Goal: Complete application form

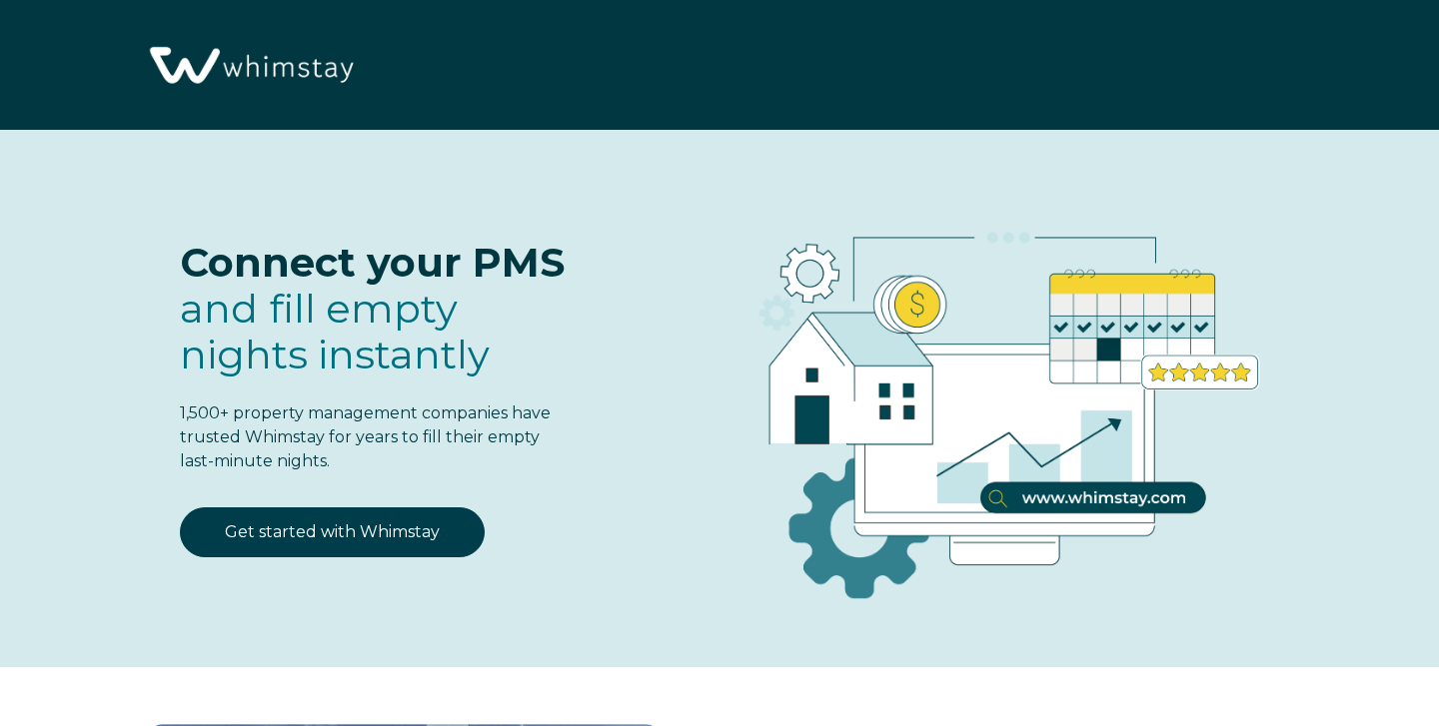
select select "NZ"
select select "Standard"
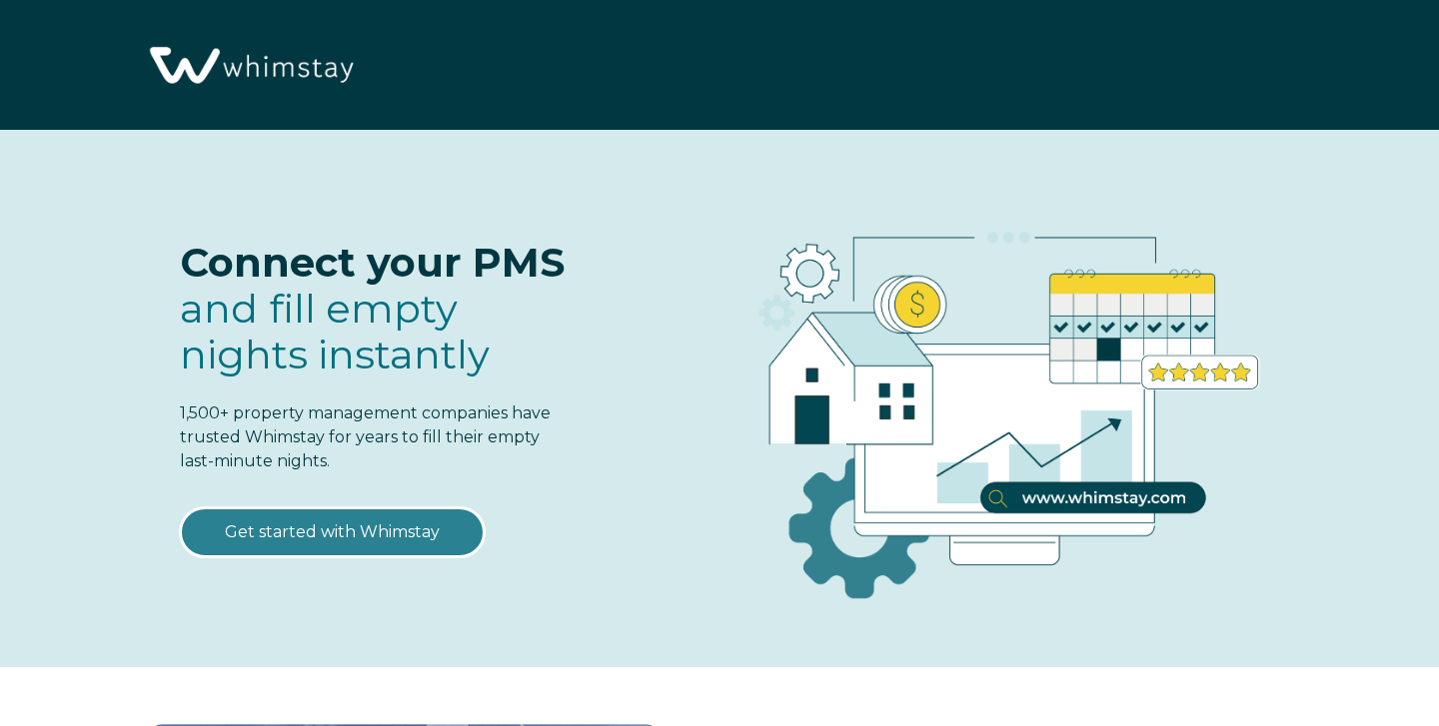
click at [410, 520] on link "Get started with Whimstay" at bounding box center [332, 533] width 305 height 50
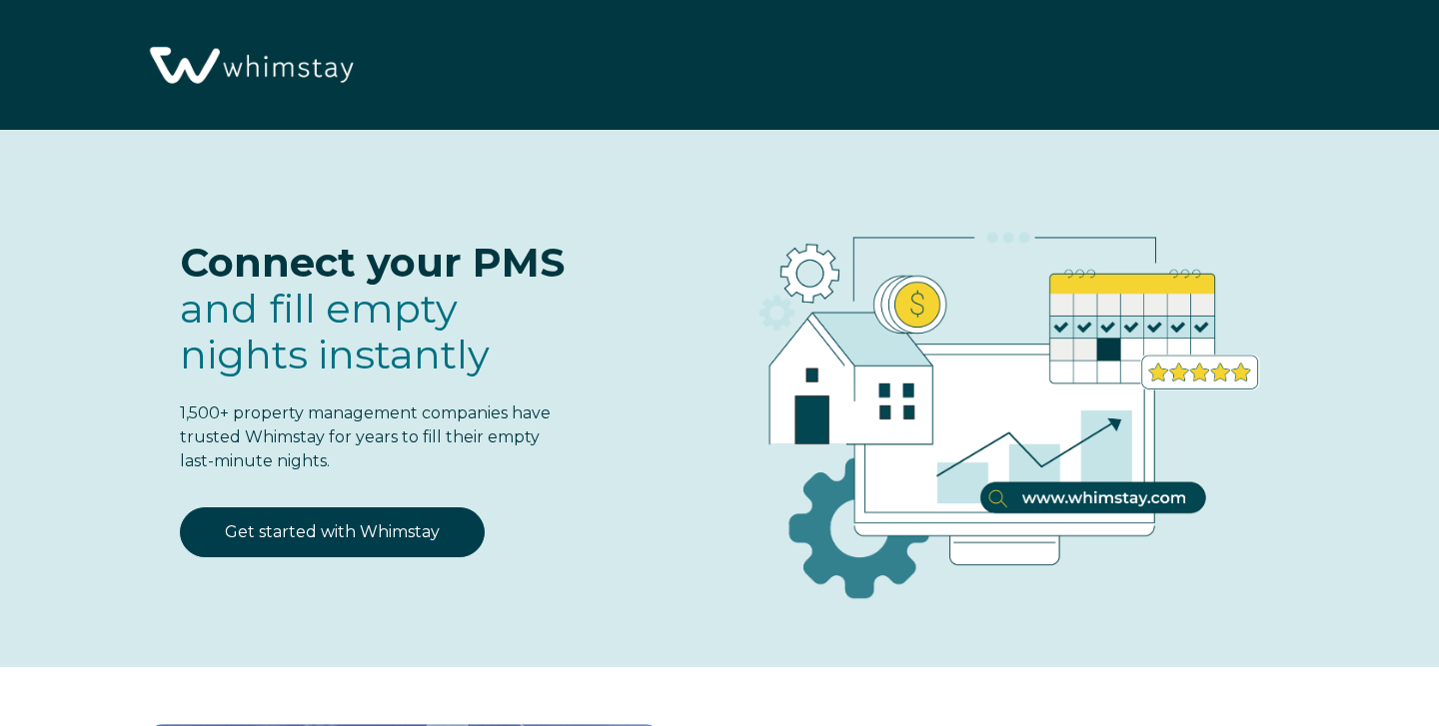
scroll to position [2427, 0]
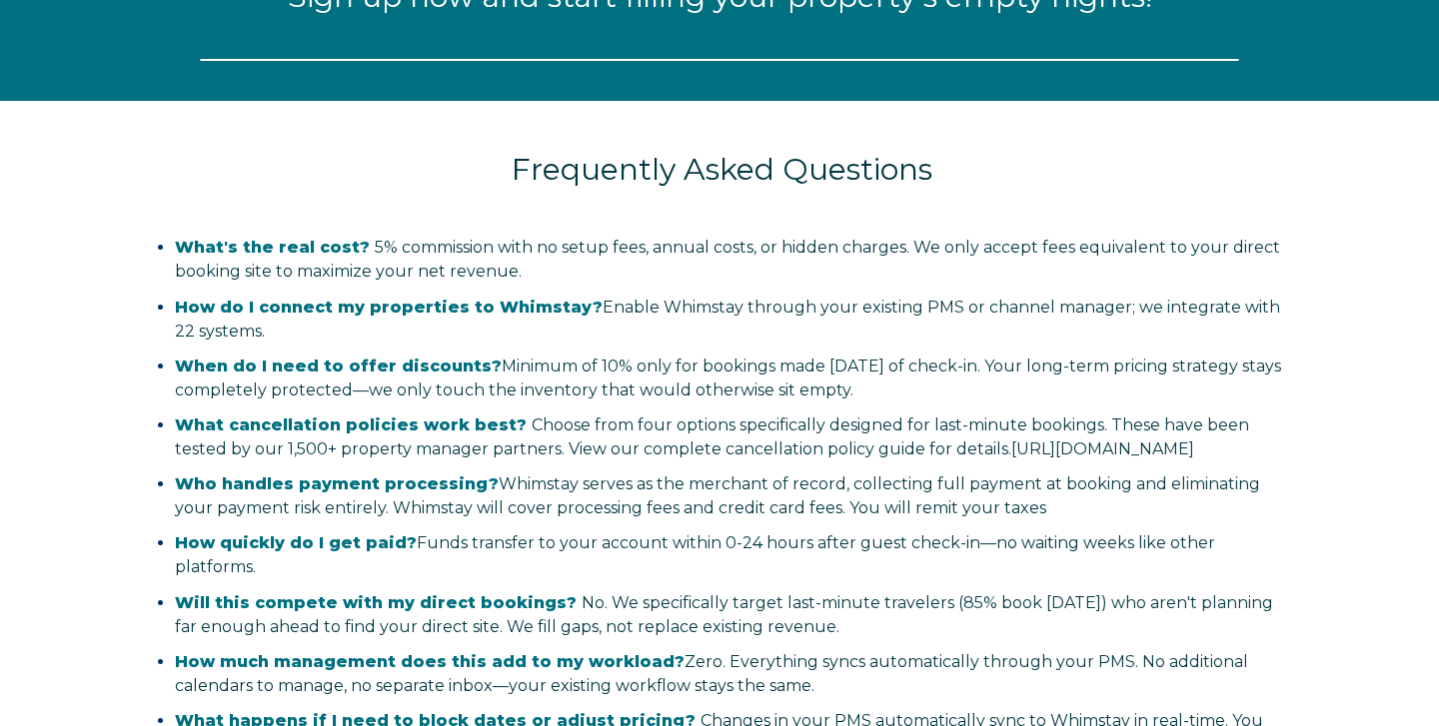
select select "NZ"
select select "Standard"
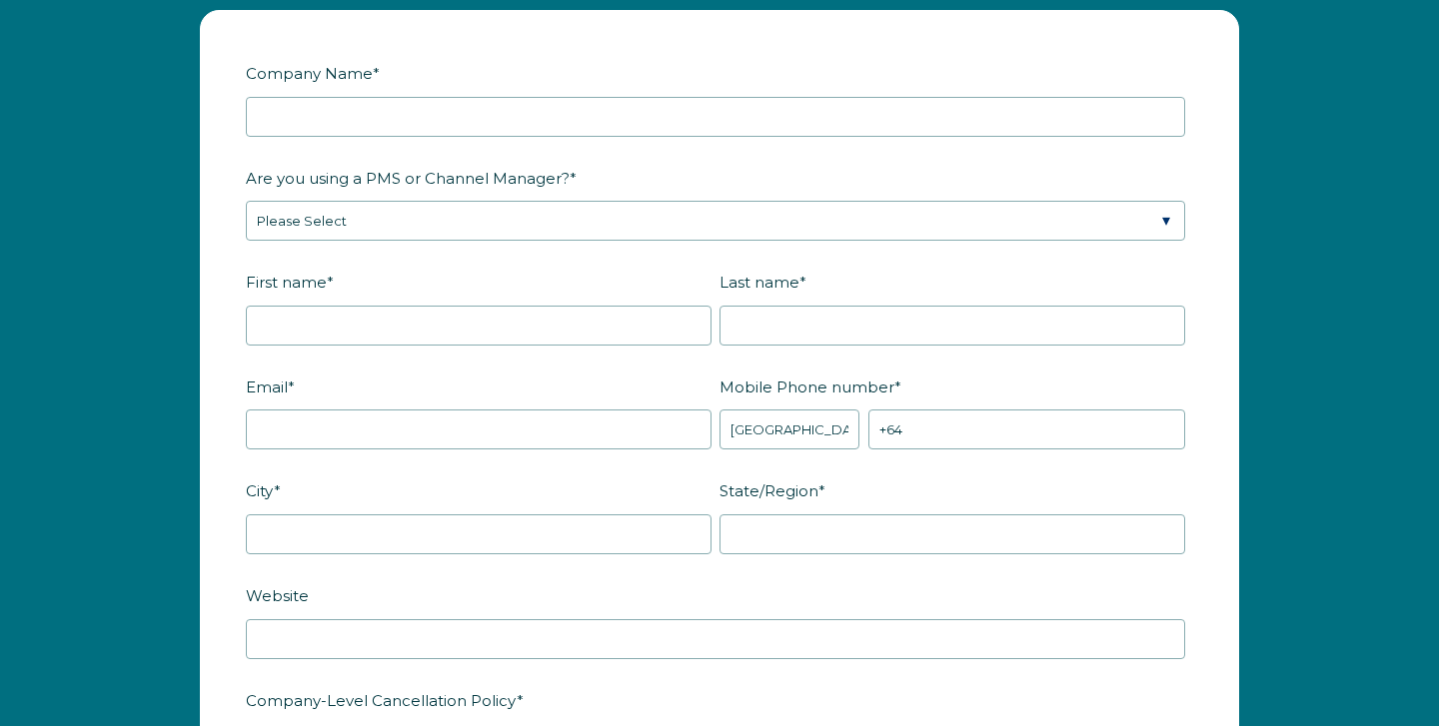
scroll to position [2478, 0]
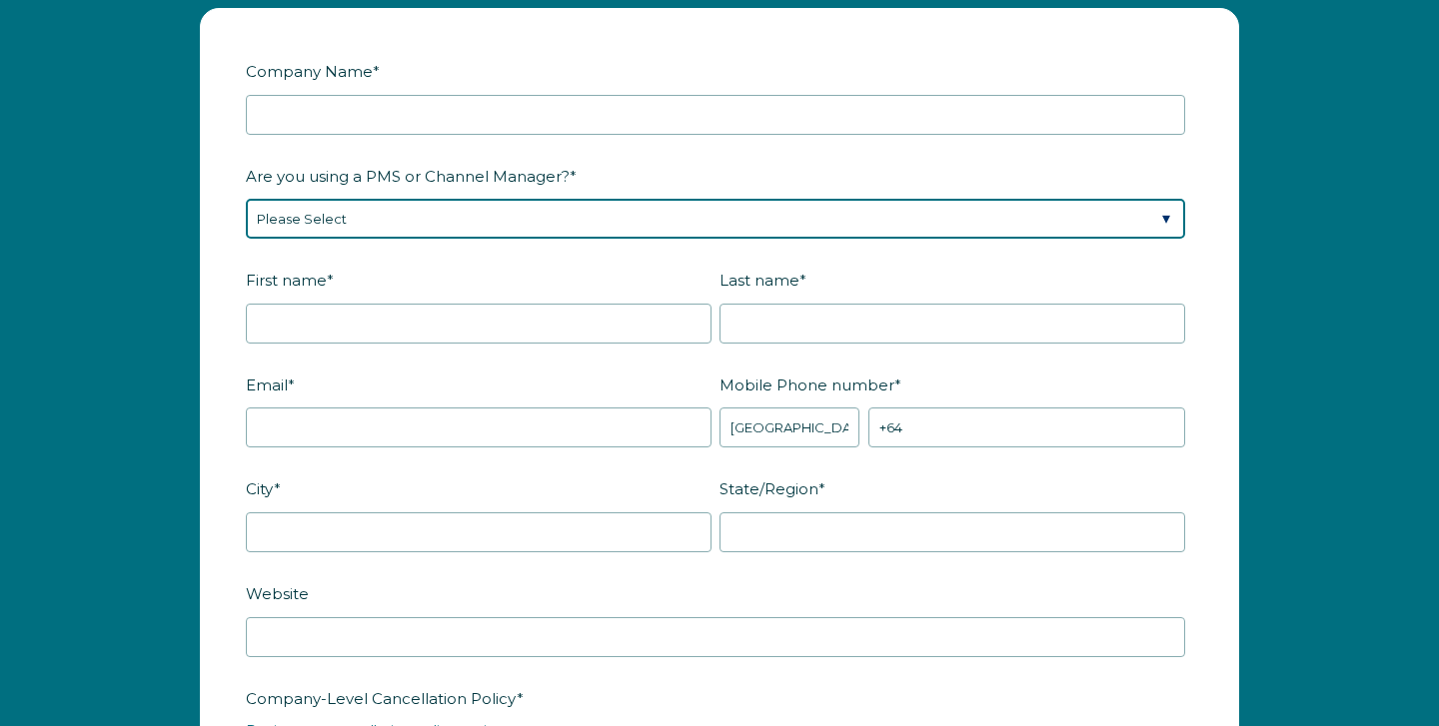
click at [423, 239] on select "Please Select Barefoot BookingPal Boost Brightside CiiRUS Escapia Guesty Hostaw…" at bounding box center [715, 219] width 939 height 40
select select "Not Listed"
click at [246, 218] on select "Please Select Barefoot BookingPal Boost Brightside CiiRUS Escapia Guesty Hostaw…" at bounding box center [715, 219] width 939 height 40
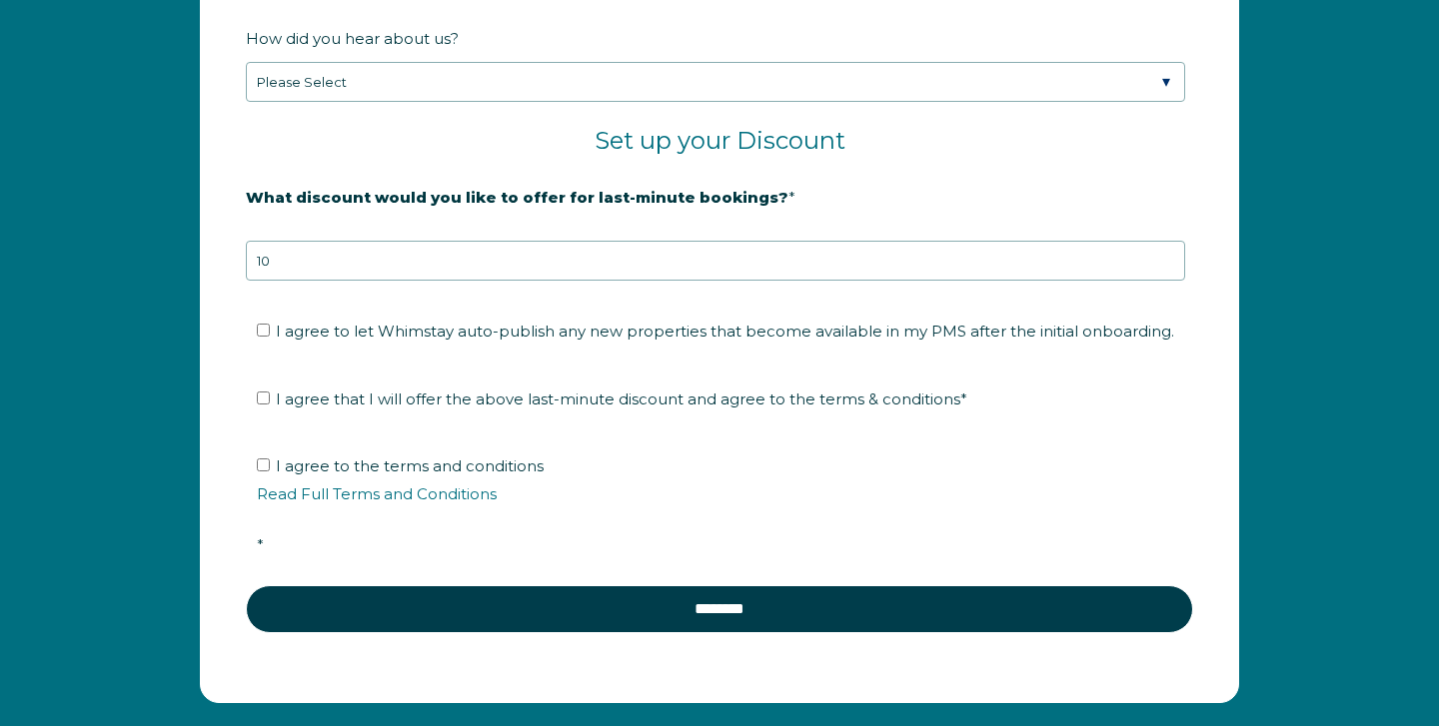
scroll to position [3267, 0]
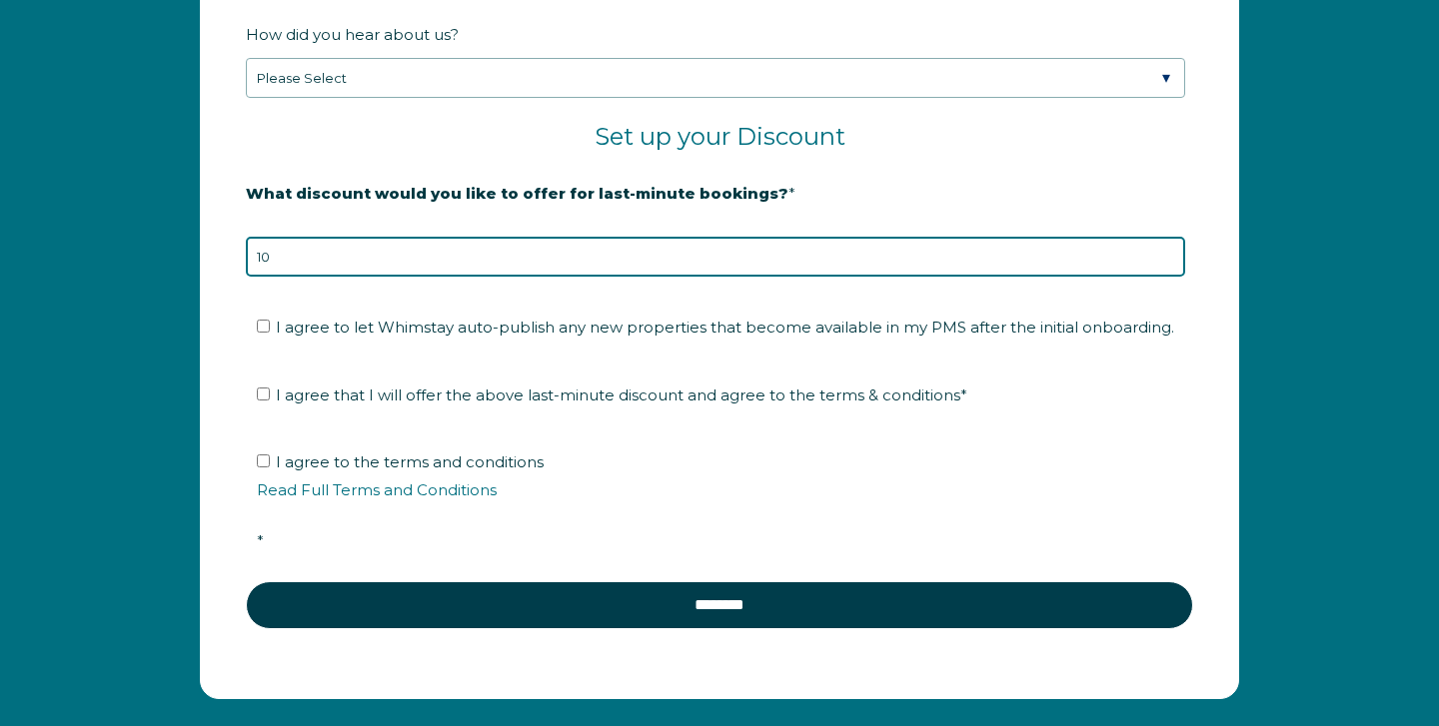
click at [353, 276] on input "10" at bounding box center [715, 257] width 939 height 40
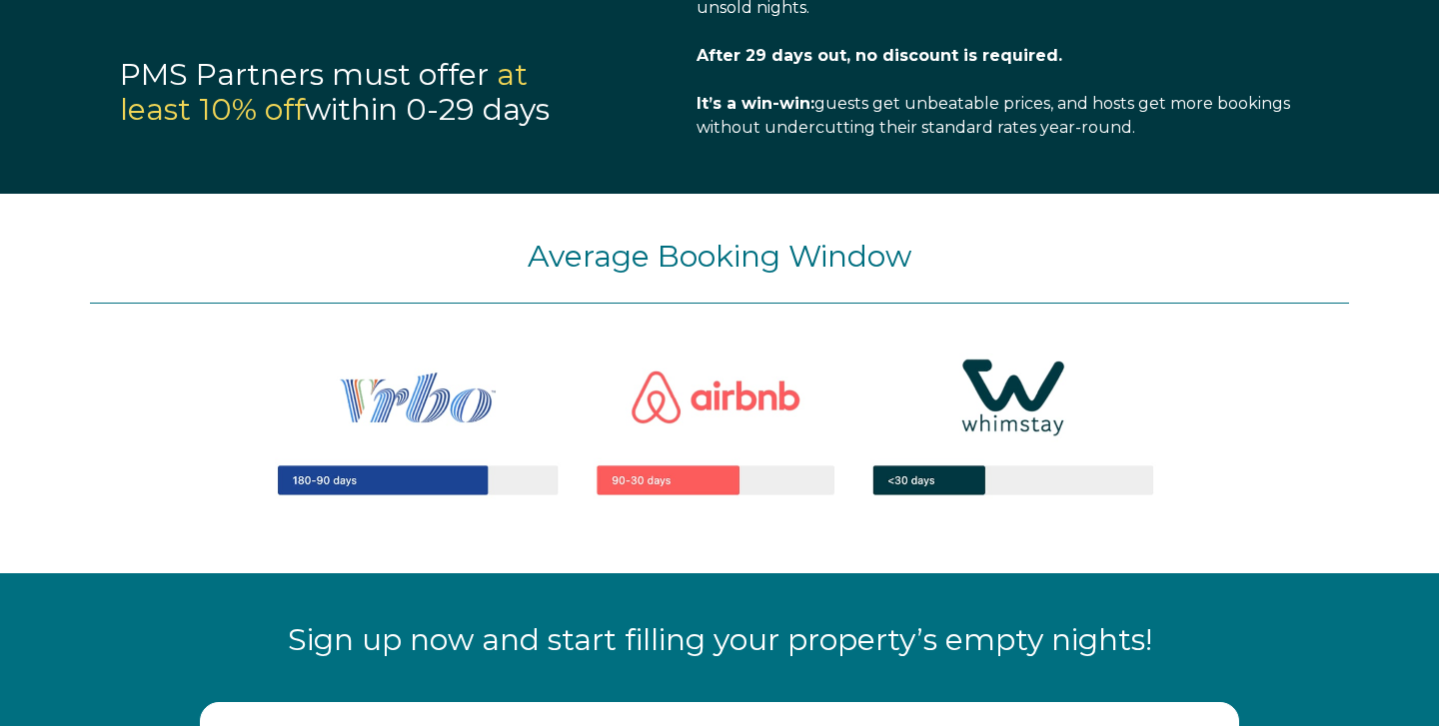
scroll to position [1625, 0]
